Goal: Find specific page/section: Find specific page/section

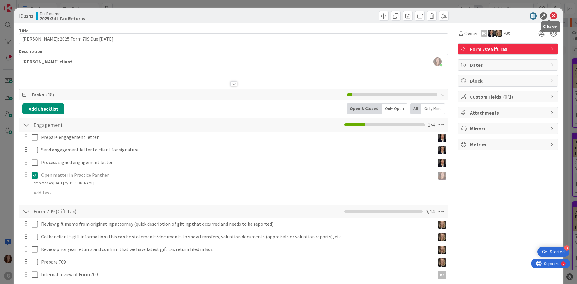
click at [550, 12] on icon at bounding box center [553, 15] width 7 height 7
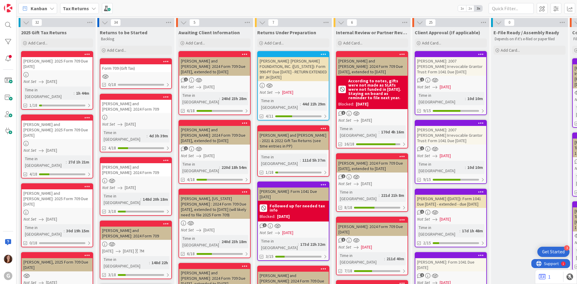
click at [72, 8] on b "Tax Returns" at bounding box center [76, 8] width 26 height 6
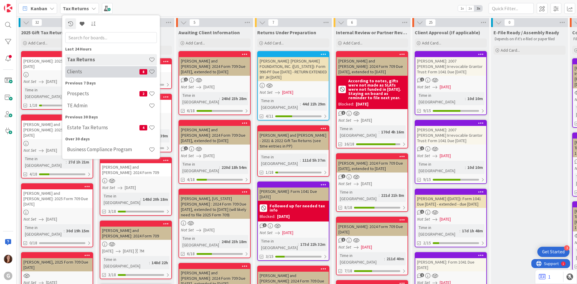
click at [81, 74] on h4 "Clients" at bounding box center [103, 71] width 72 height 6
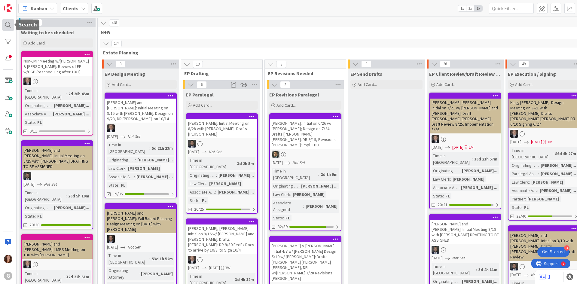
click at [10, 28] on div at bounding box center [8, 25] width 12 height 12
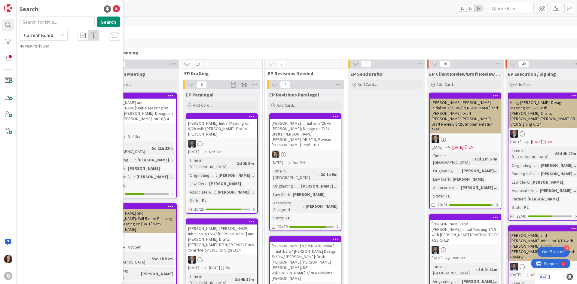
click at [45, 26] on input "text" at bounding box center [57, 22] width 75 height 11
type input "[PERSON_NAME]"
click at [56, 50] on p "[PERSON_NAME] ([PERSON_NAME])" at bounding box center [74, 56] width 92 height 13
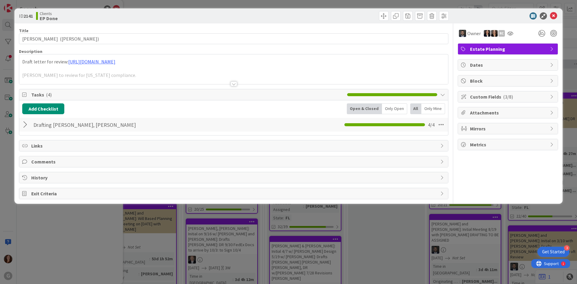
click at [148, 76] on div at bounding box center [233, 76] width 429 height 15
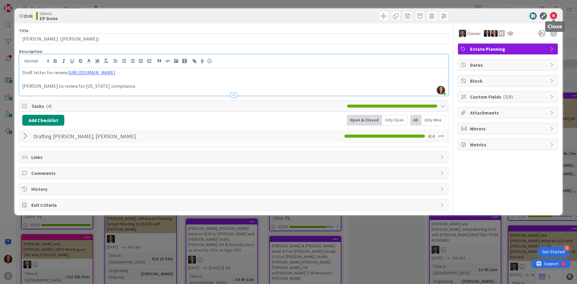
click at [554, 16] on icon at bounding box center [553, 15] width 7 height 7
